Goal: Transaction & Acquisition: Purchase product/service

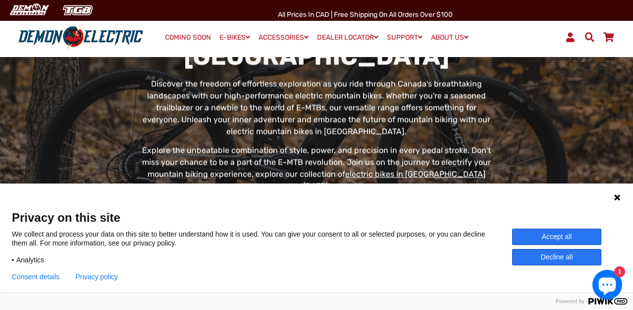
scroll to position [117, 0]
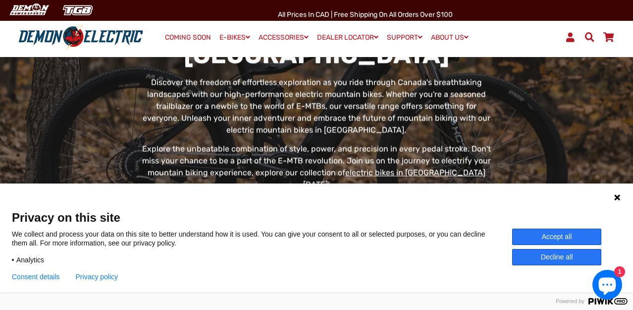
click at [48, 275] on button "Consent details" at bounding box center [36, 276] width 48 height 8
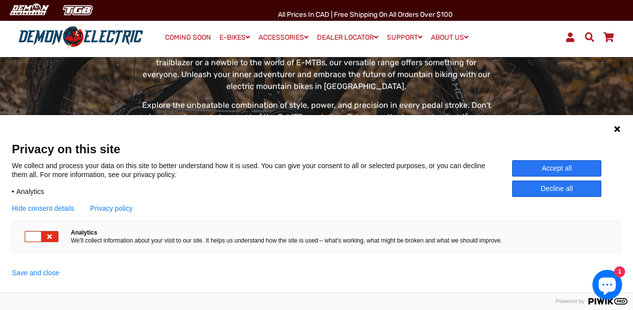
scroll to position [183, 0]
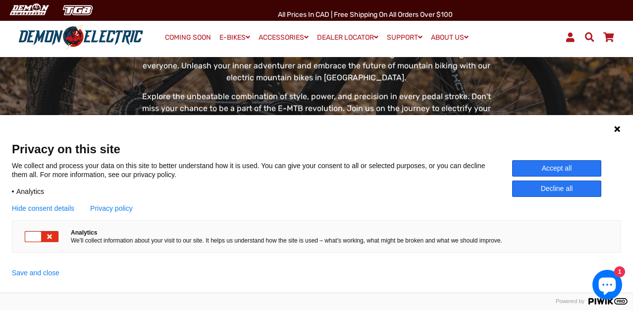
click at [31, 238] on div at bounding box center [33, 236] width 16 height 10
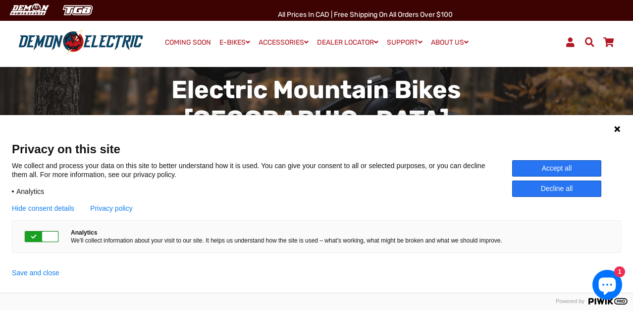
scroll to position [0, 0]
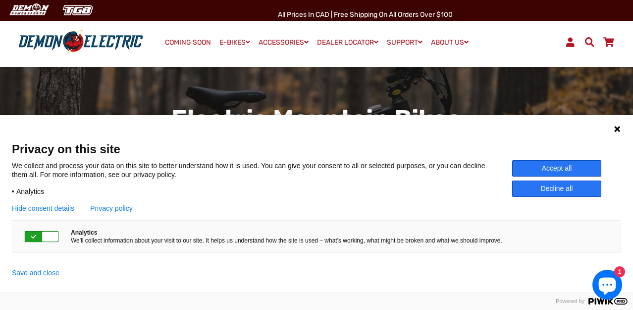
click at [40, 274] on button "Save and close" at bounding box center [36, 272] width 48 height 8
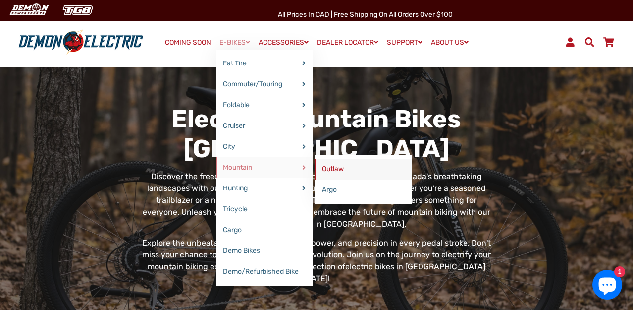
click at [328, 166] on link "Outlaw" at bounding box center [363, 168] width 97 height 21
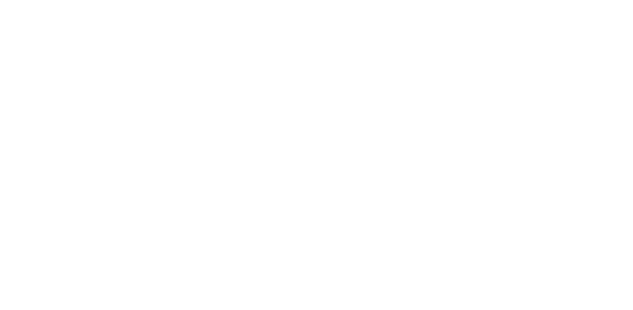
select select "******"
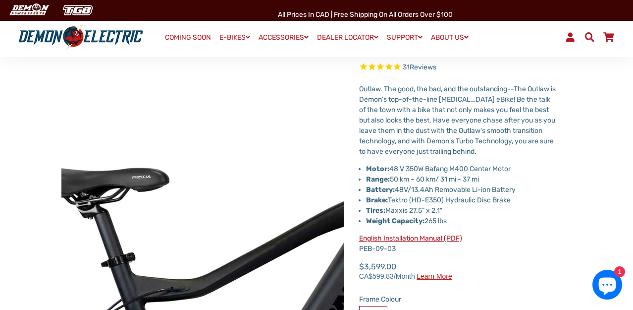
scroll to position [72, 0]
